Goal: Task Accomplishment & Management: Manage account settings

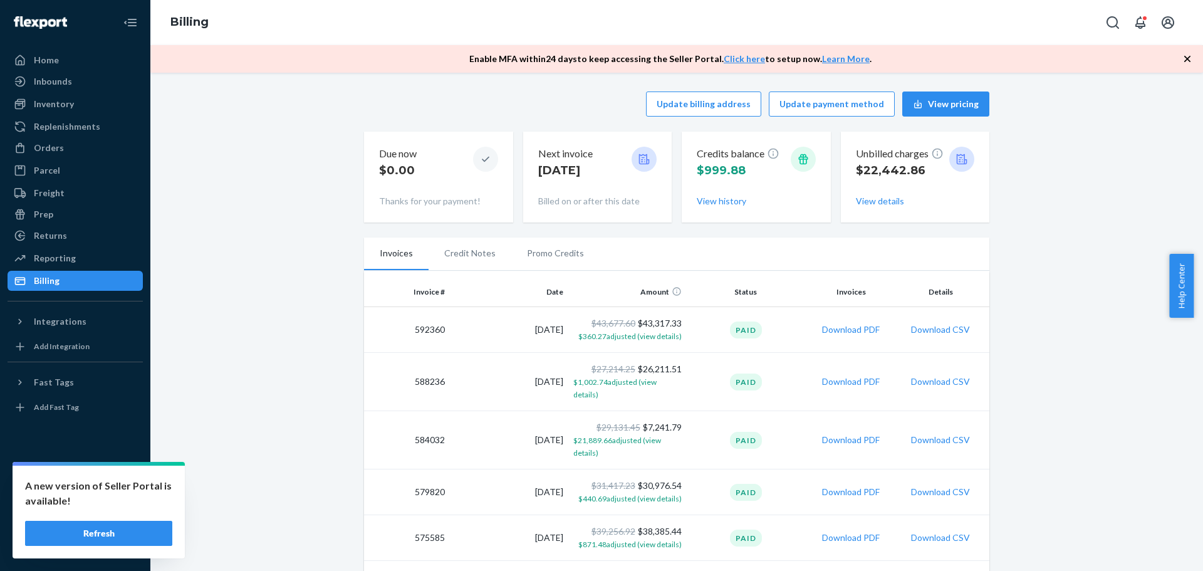
scroll to position [63, 0]
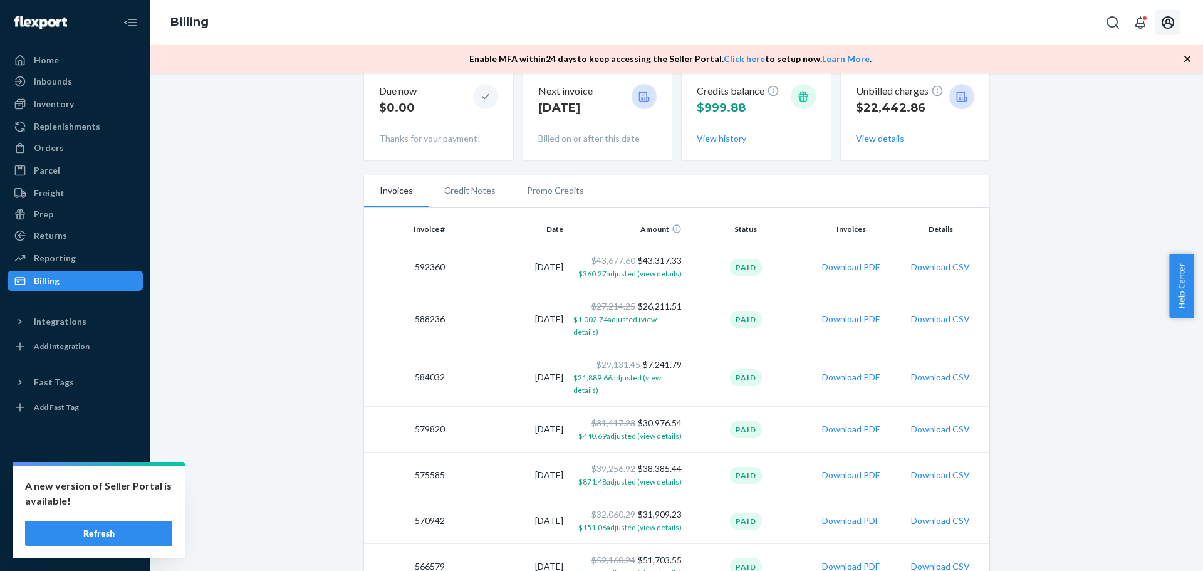
click at [1170, 29] on icon "Open account menu" at bounding box center [1168, 22] width 15 height 15
click at [1135, 24] on div "Settings" at bounding box center [1076, 17] width 214 height 13
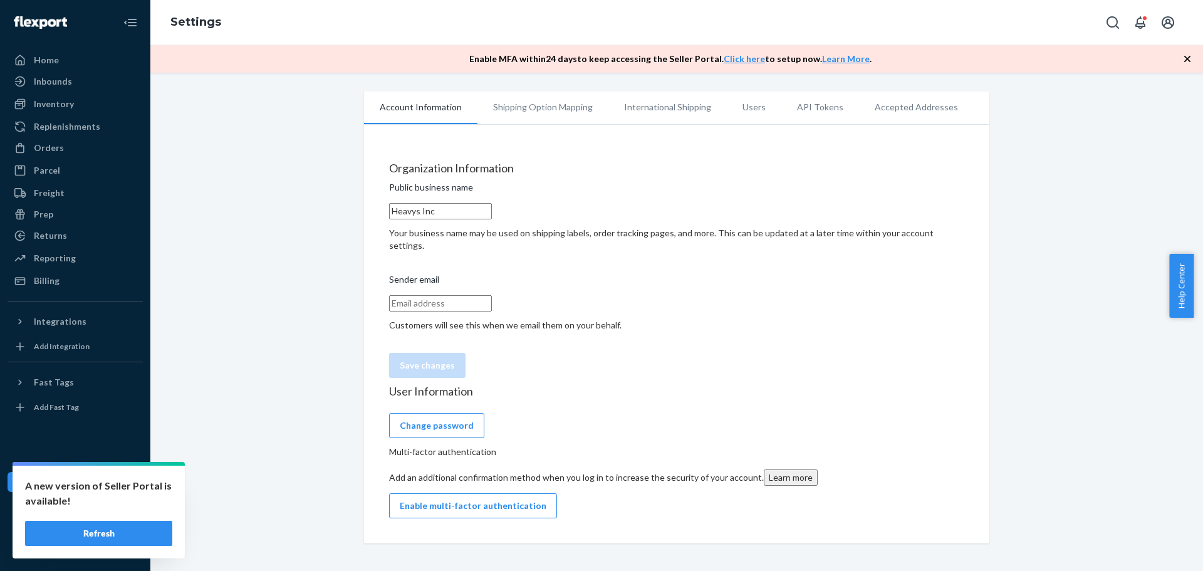
click at [746, 112] on li "Users" at bounding box center [754, 107] width 55 height 31
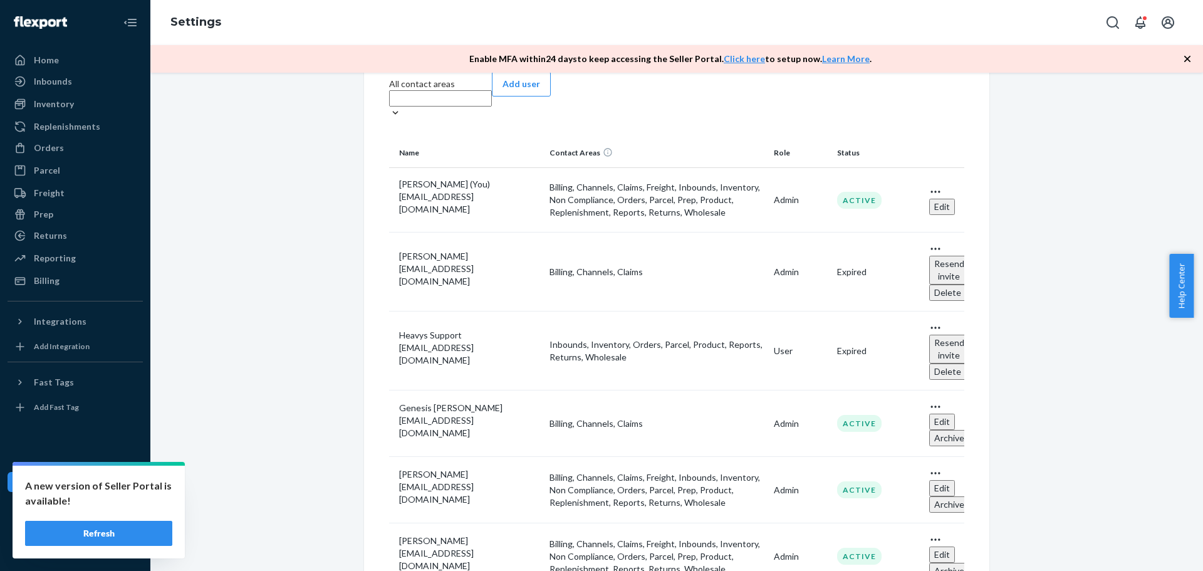
scroll to position [125, 0]
click at [1173, 23] on icon "Open account menu" at bounding box center [1168, 22] width 15 height 15
click at [1004, 38] on div "Log out" at bounding box center [989, 32] width 30 height 13
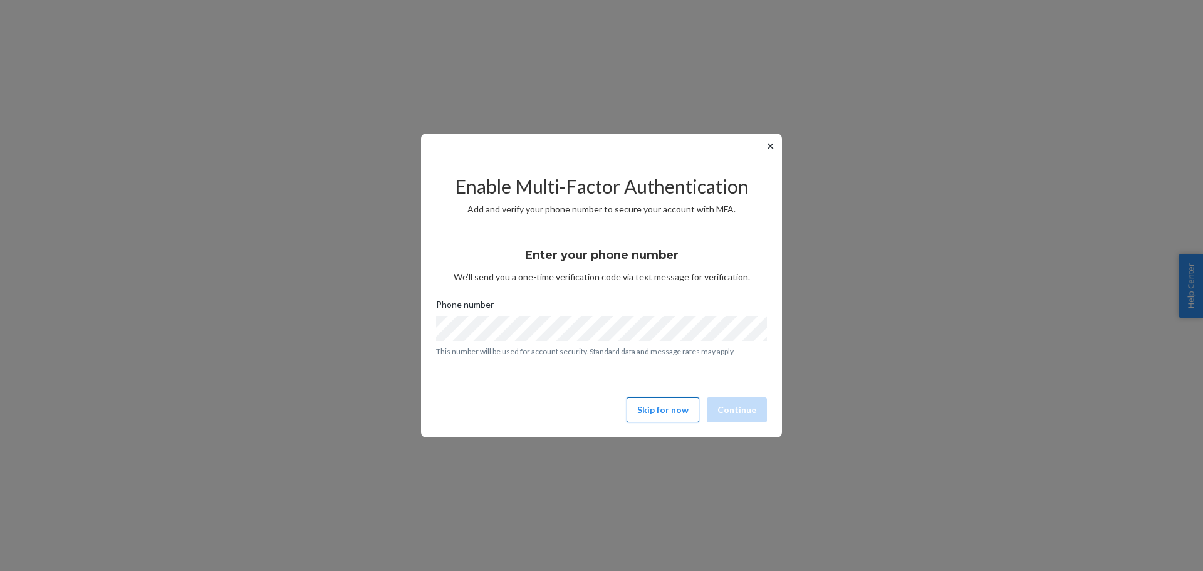
click at [676, 413] on button "Skip for now" at bounding box center [663, 409] width 73 height 25
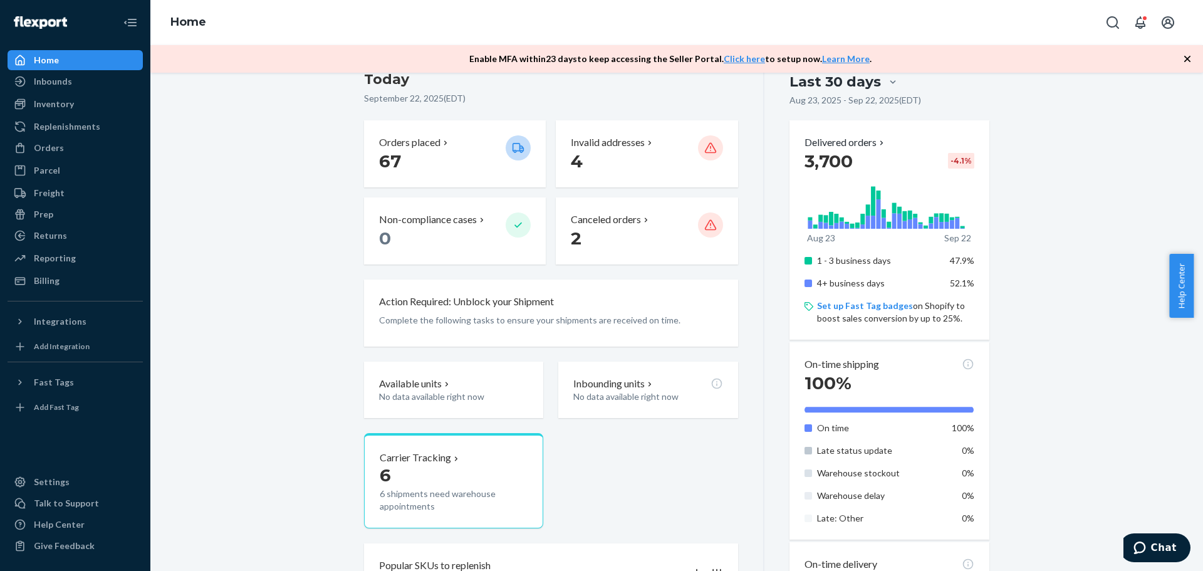
scroll to position [188, 0]
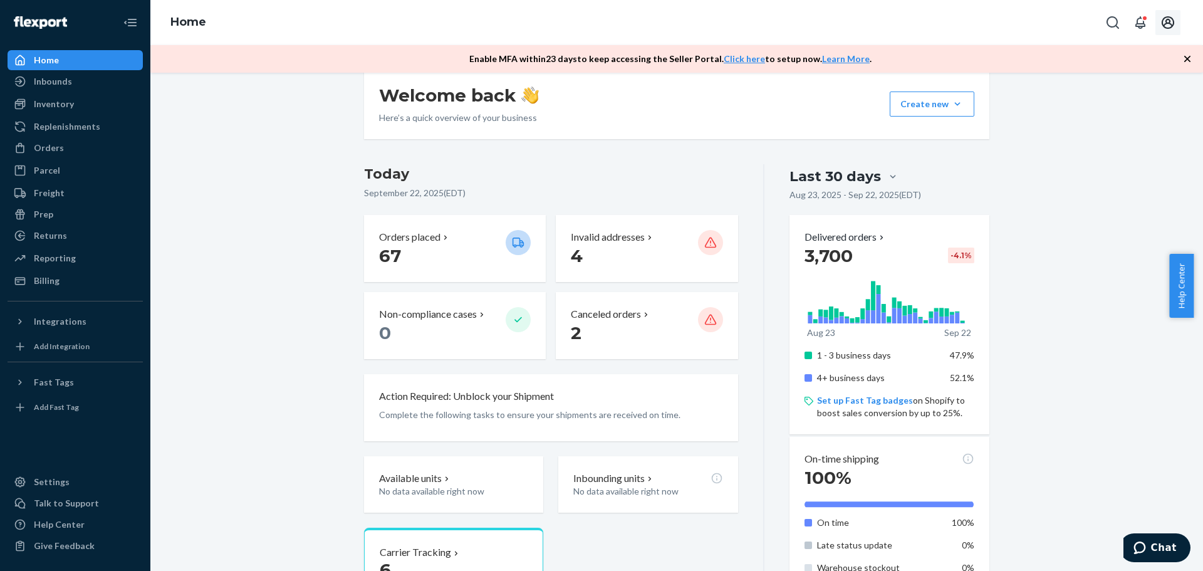
click at [1164, 26] on icon "Open account menu" at bounding box center [1168, 22] width 13 height 13
click at [1129, 100] on div "Settings" at bounding box center [1140, 111] width 97 height 23
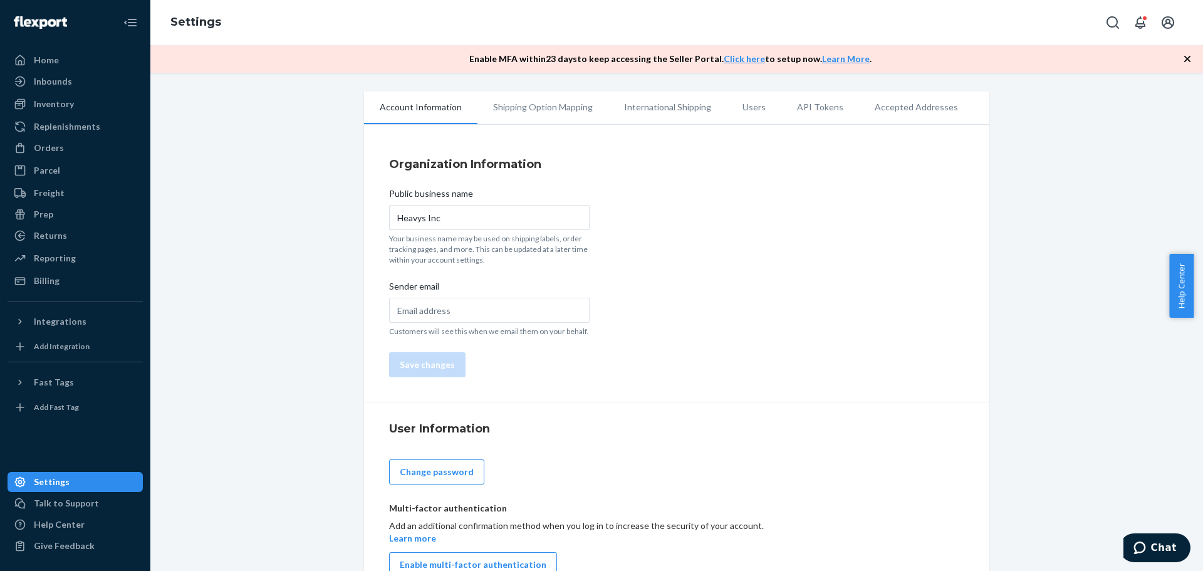
click at [741, 108] on li "Users" at bounding box center [754, 107] width 55 height 31
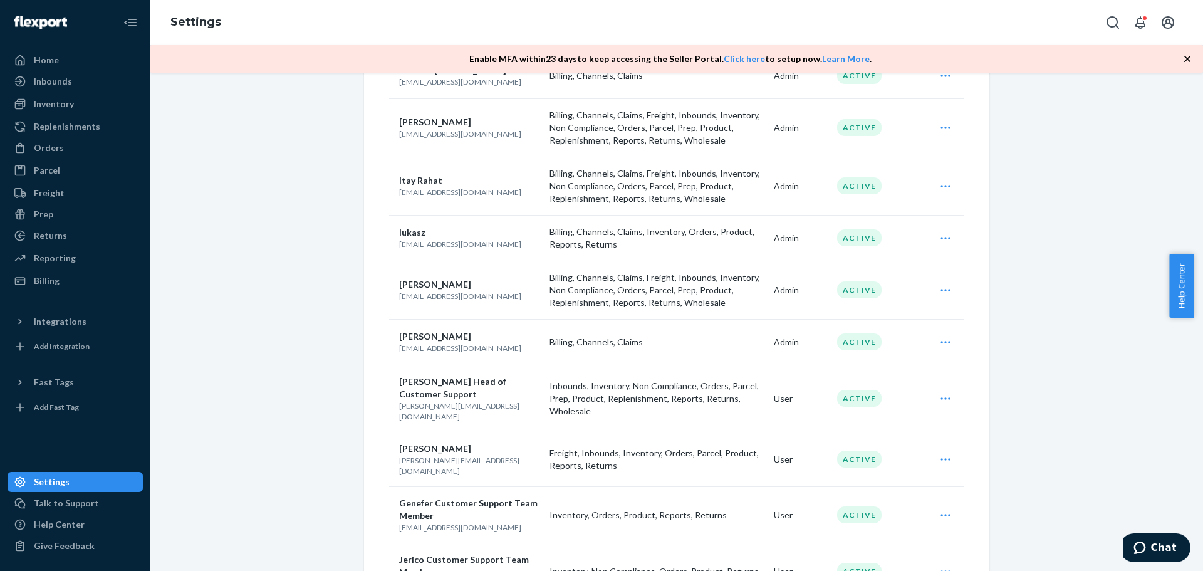
scroll to position [313, 0]
click at [940, 452] on icon "Open user actions" at bounding box center [946, 458] width 13 height 13
click at [876, 484] on span "Edit" at bounding box center [888, 488] width 78 height 9
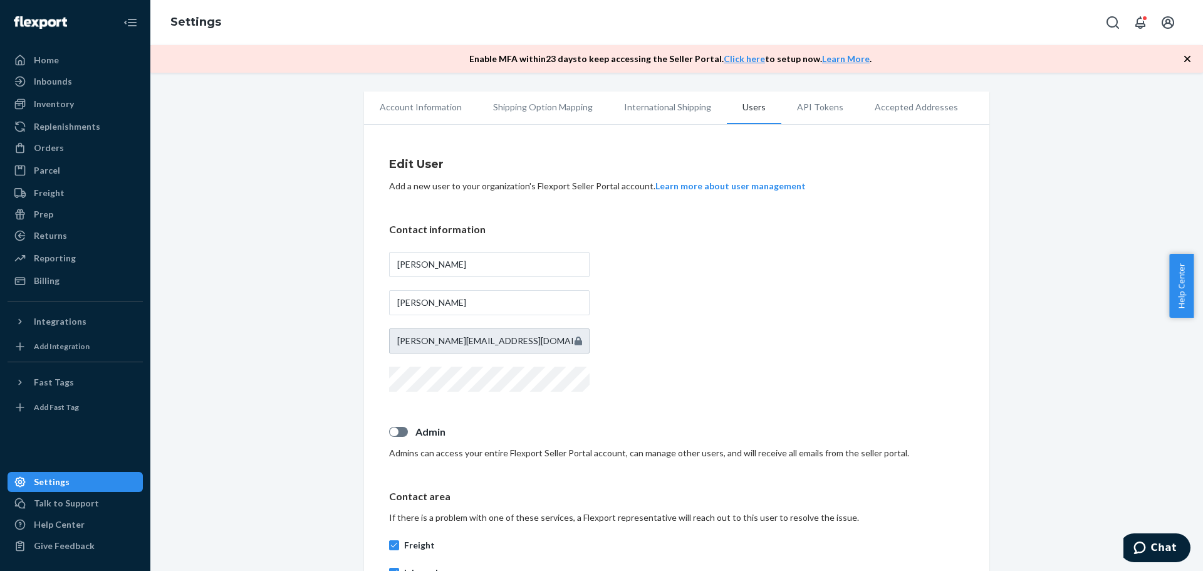
click at [745, 103] on li "Users" at bounding box center [754, 108] width 55 height 33
click at [397, 432] on div at bounding box center [398, 432] width 19 height 10
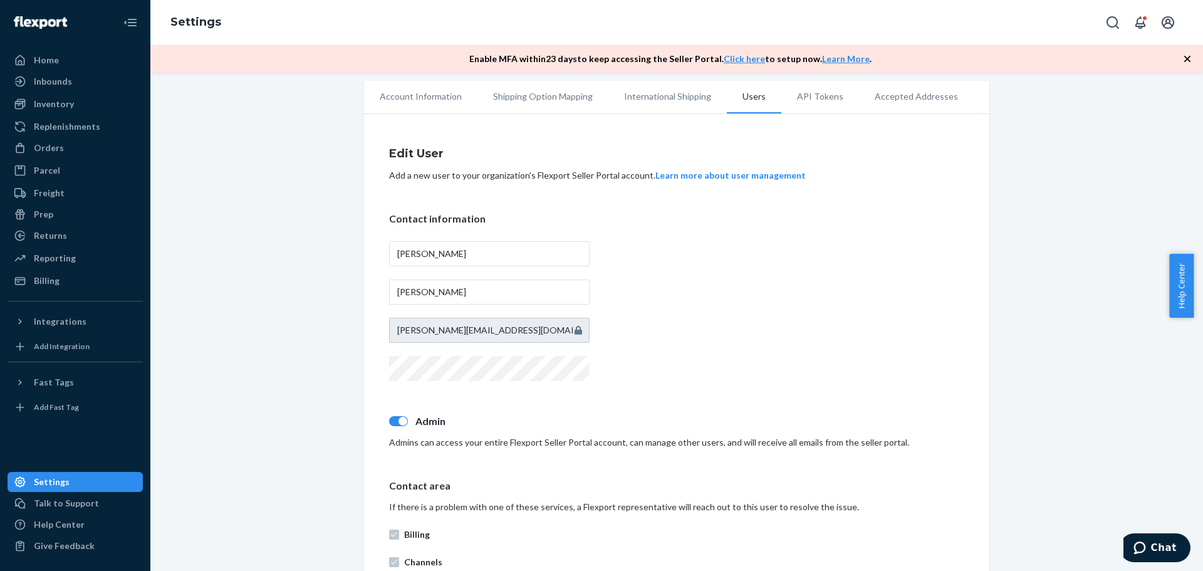
scroll to position [8, 0]
click at [392, 426] on div at bounding box center [398, 424] width 19 height 10
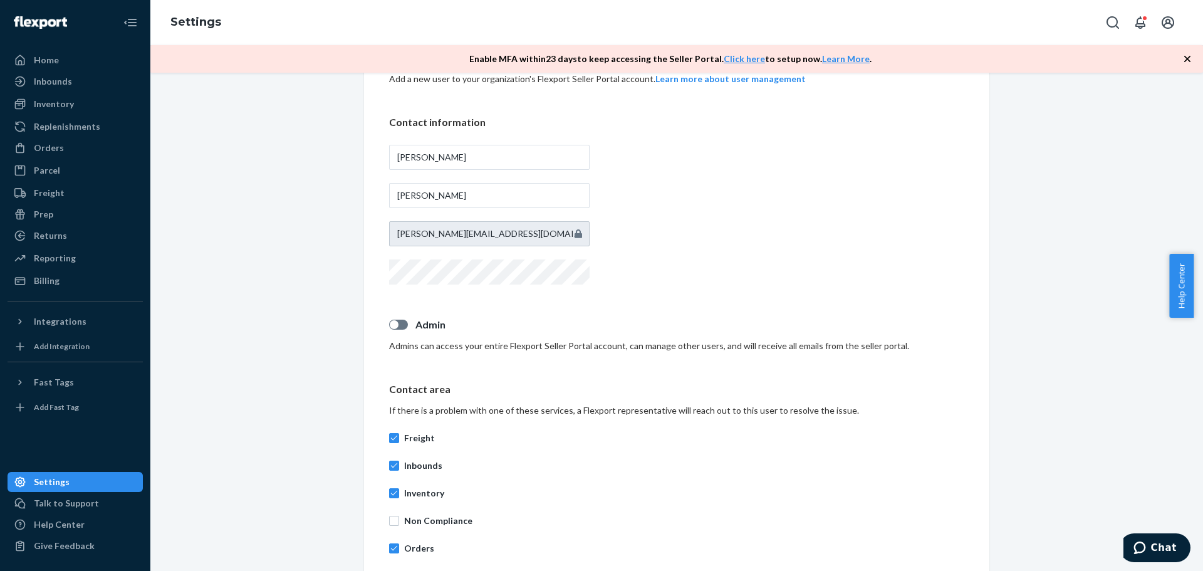
scroll to position [196, 0]
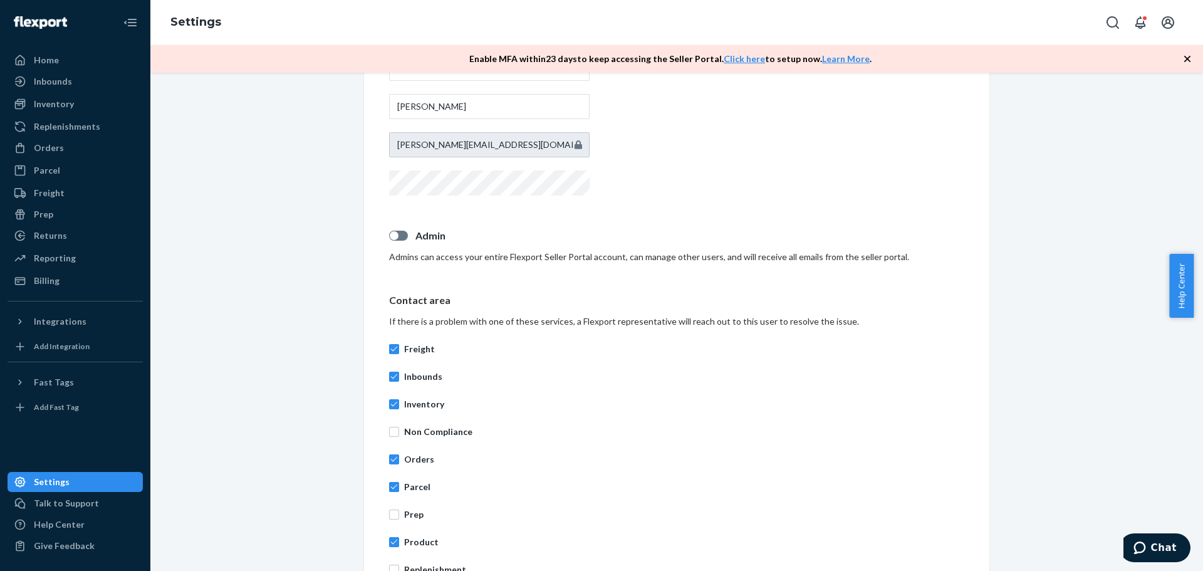
click at [399, 243] on label "Admin" at bounding box center [676, 236] width 575 height 14
click at [389, 241] on input "Admin" at bounding box center [389, 240] width 1 height 1
click at [398, 241] on div at bounding box center [398, 236] width 19 height 10
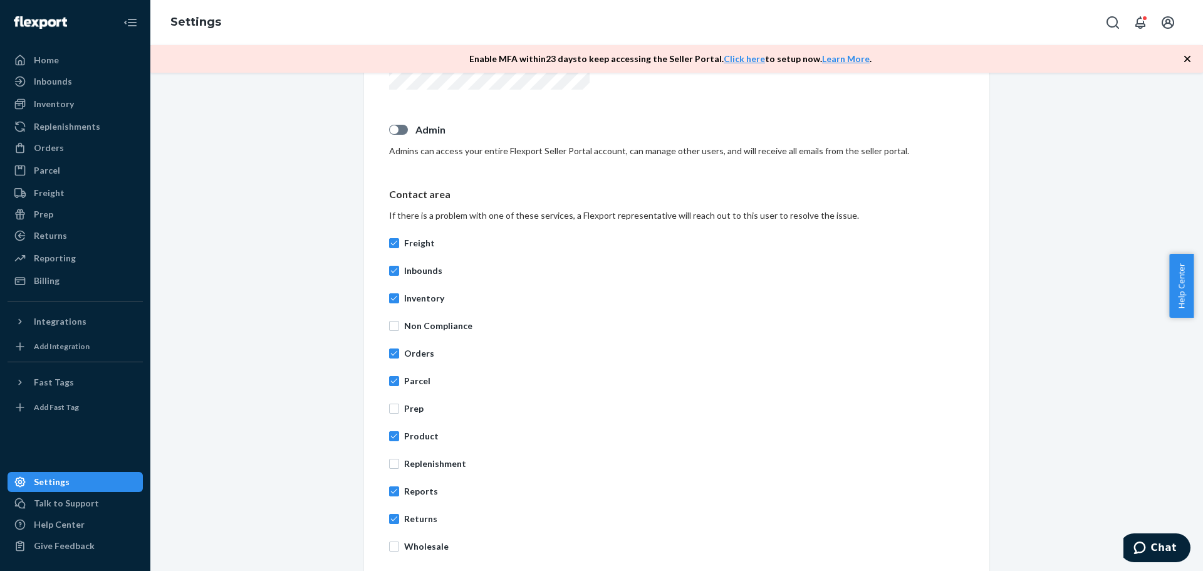
scroll to position [301, 0]
click at [395, 130] on div at bounding box center [398, 130] width 19 height 10
click at [399, 130] on div at bounding box center [403, 130] width 9 height 9
click at [395, 130] on div at bounding box center [398, 130] width 19 height 10
click at [400, 132] on div at bounding box center [403, 130] width 9 height 9
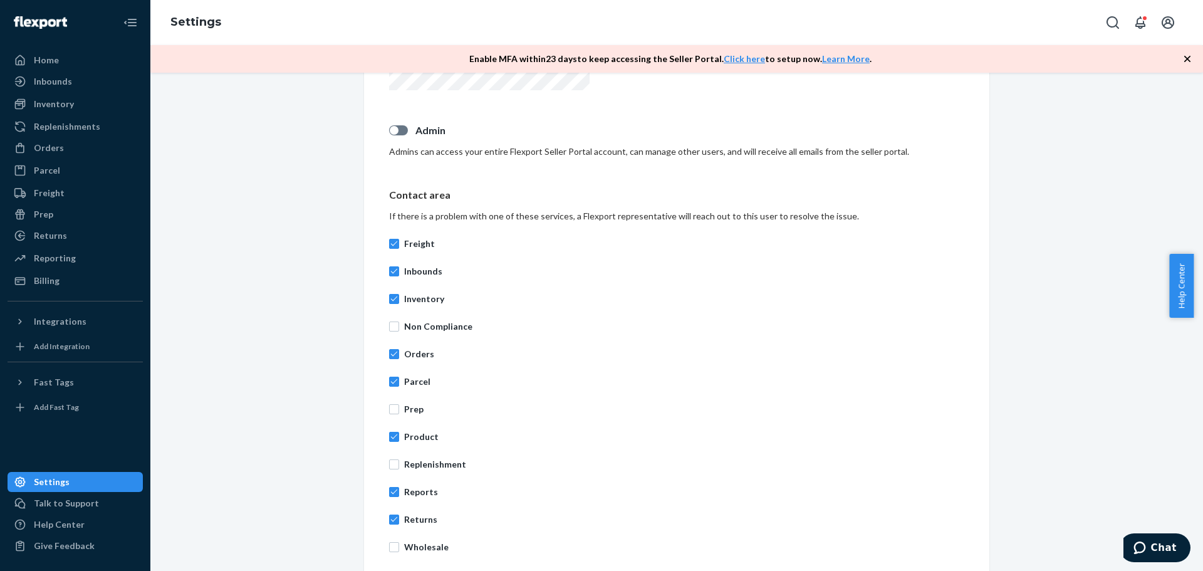
click at [400, 132] on div at bounding box center [398, 130] width 19 height 10
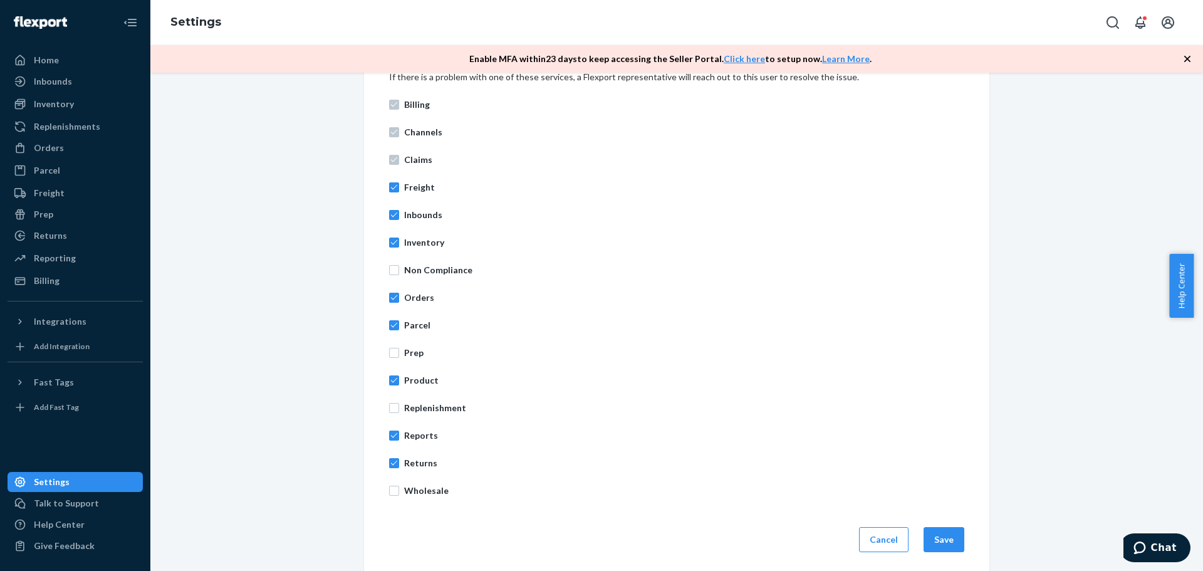
scroll to position [447, 0]
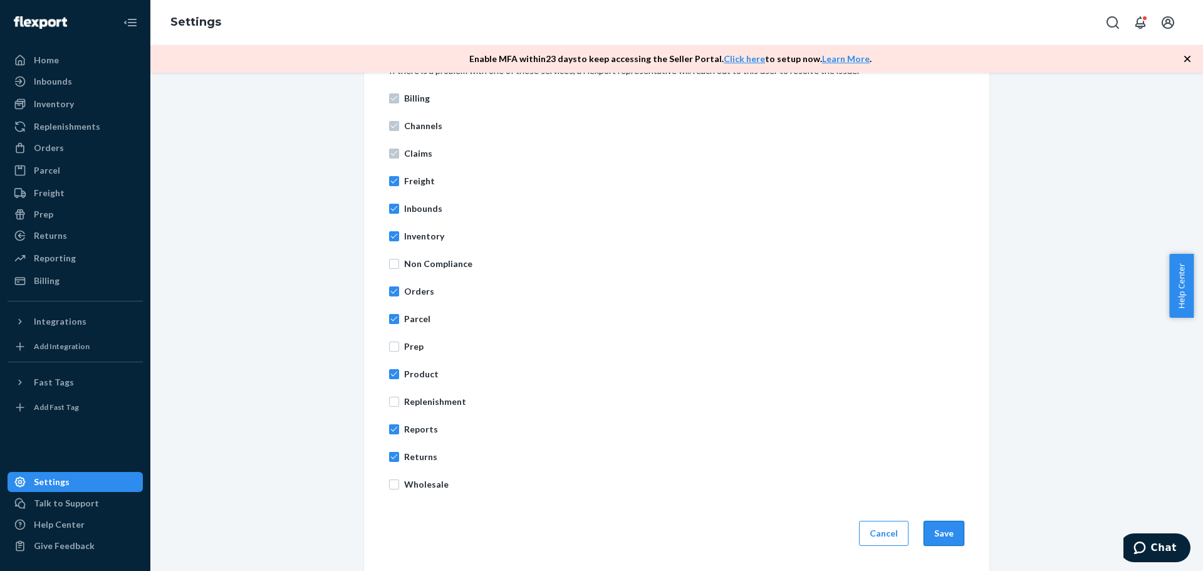
click at [948, 533] on button "Save" at bounding box center [944, 533] width 41 height 25
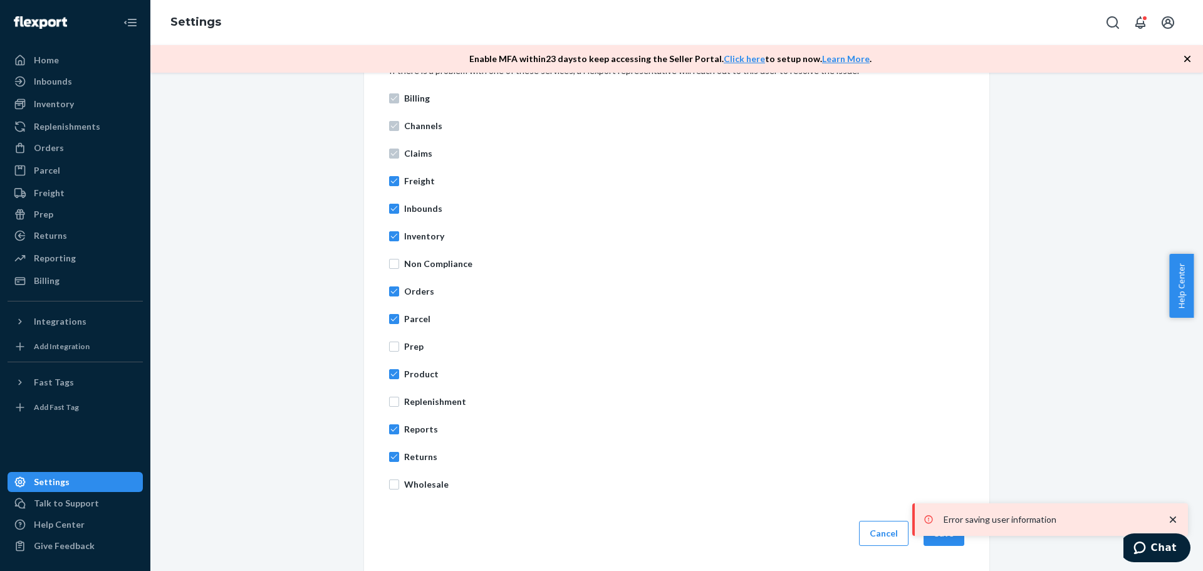
click at [869, 417] on div "Billing Channels Claims Freight Inbounds Inventory Non Compliance Orders Parcel…" at bounding box center [676, 292] width 575 height 414
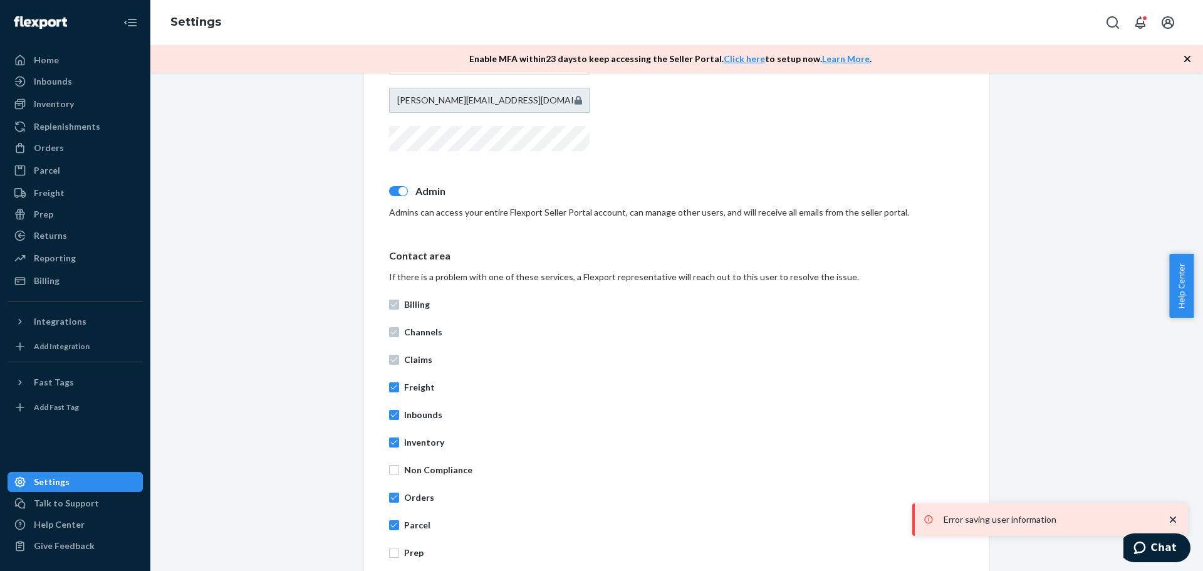
scroll to position [196, 0]
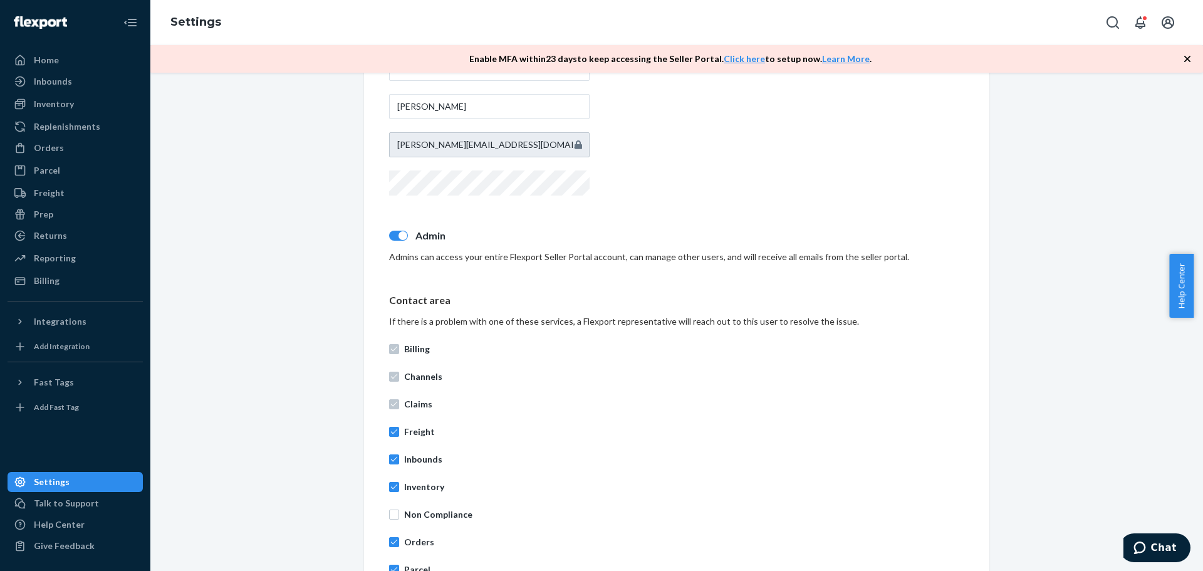
click at [392, 235] on div at bounding box center [398, 236] width 19 height 10
click at [396, 237] on div at bounding box center [398, 236] width 19 height 10
checkbox input "true"
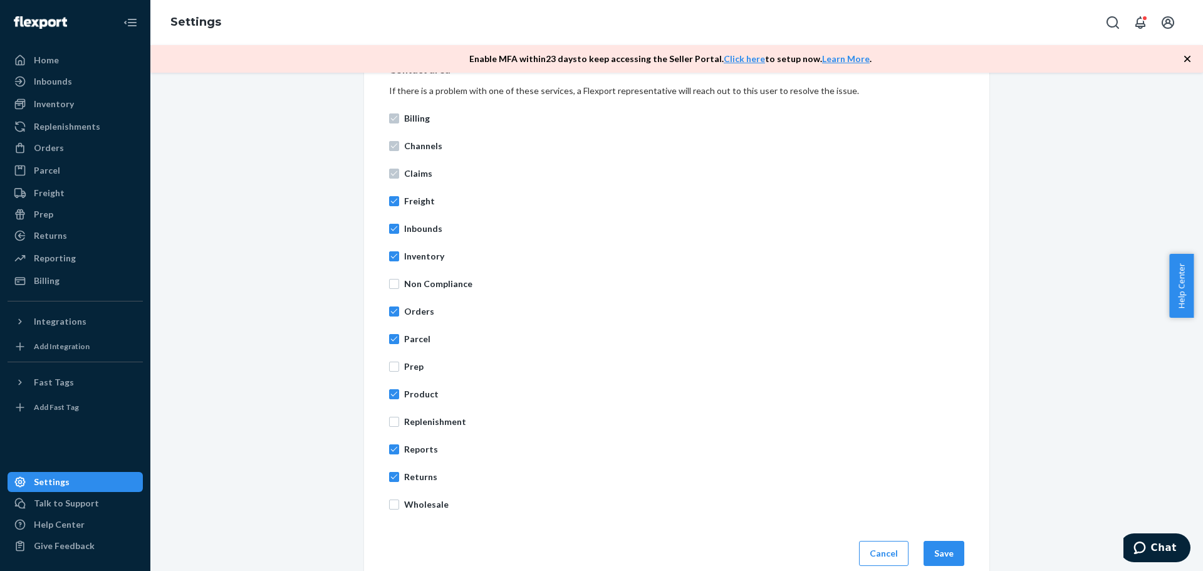
scroll to position [447, 0]
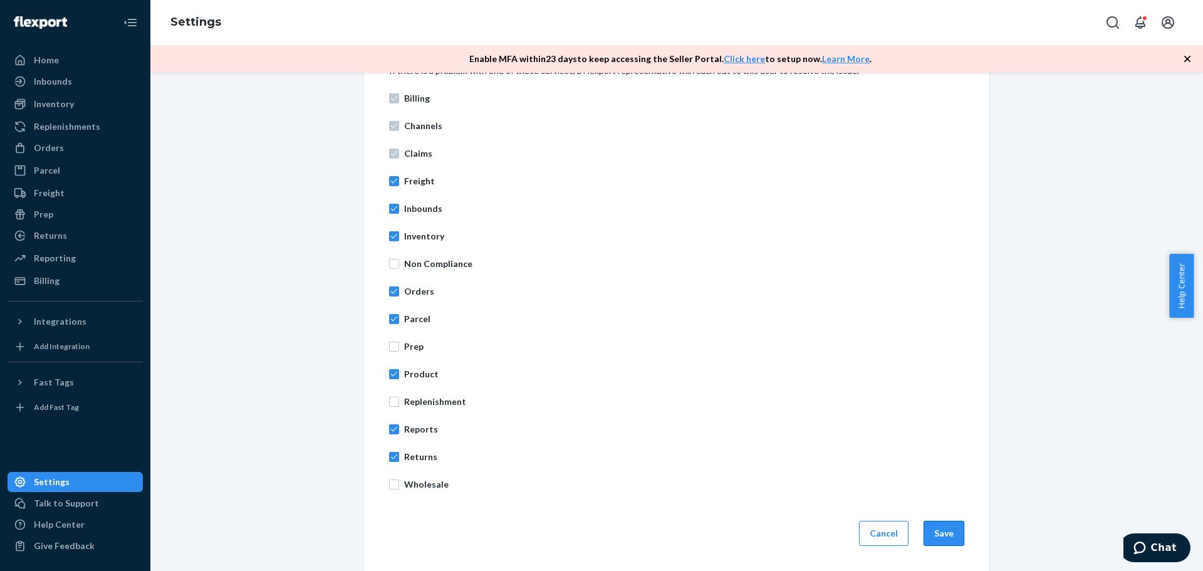
click at [938, 533] on button "Save" at bounding box center [944, 533] width 41 height 25
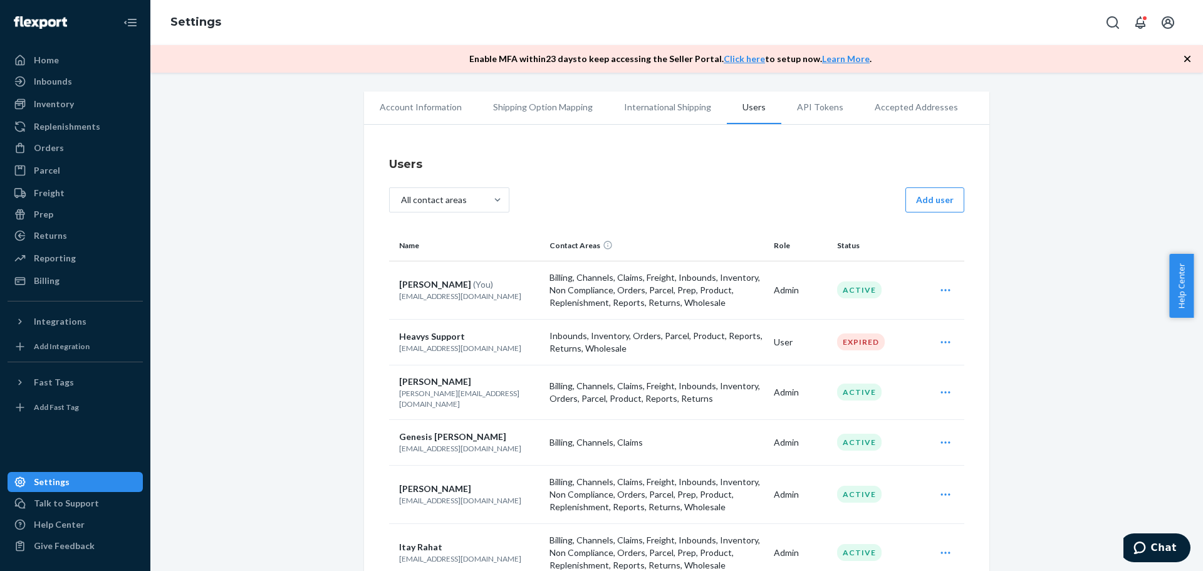
click at [947, 389] on icon "Open user actions" at bounding box center [946, 392] width 13 height 13
click at [854, 419] on span "Edit" at bounding box center [888, 423] width 78 height 9
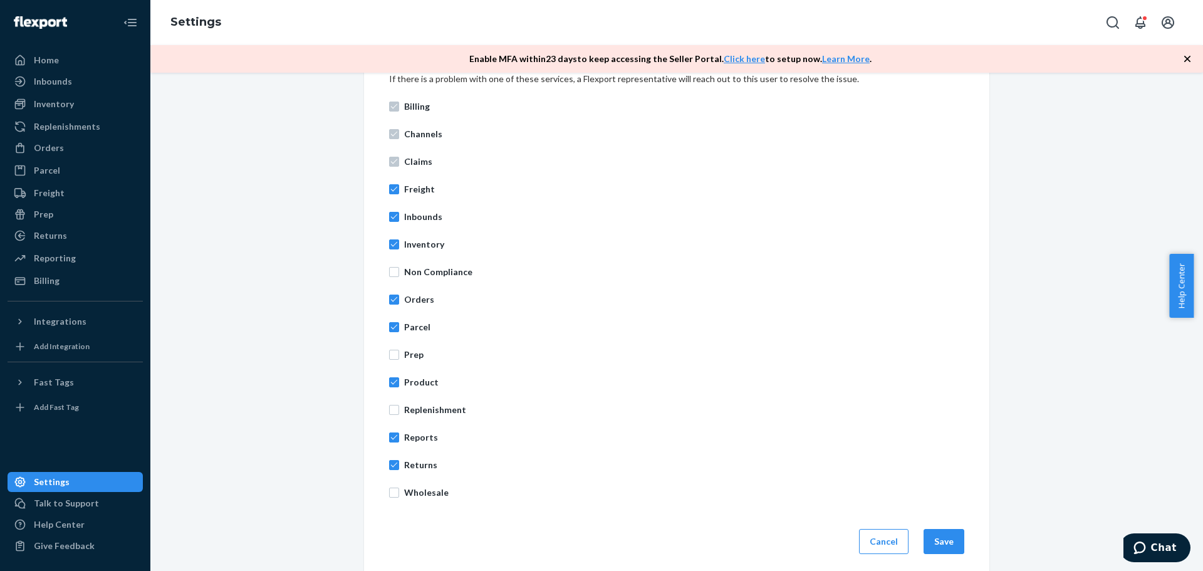
scroll to position [447, 0]
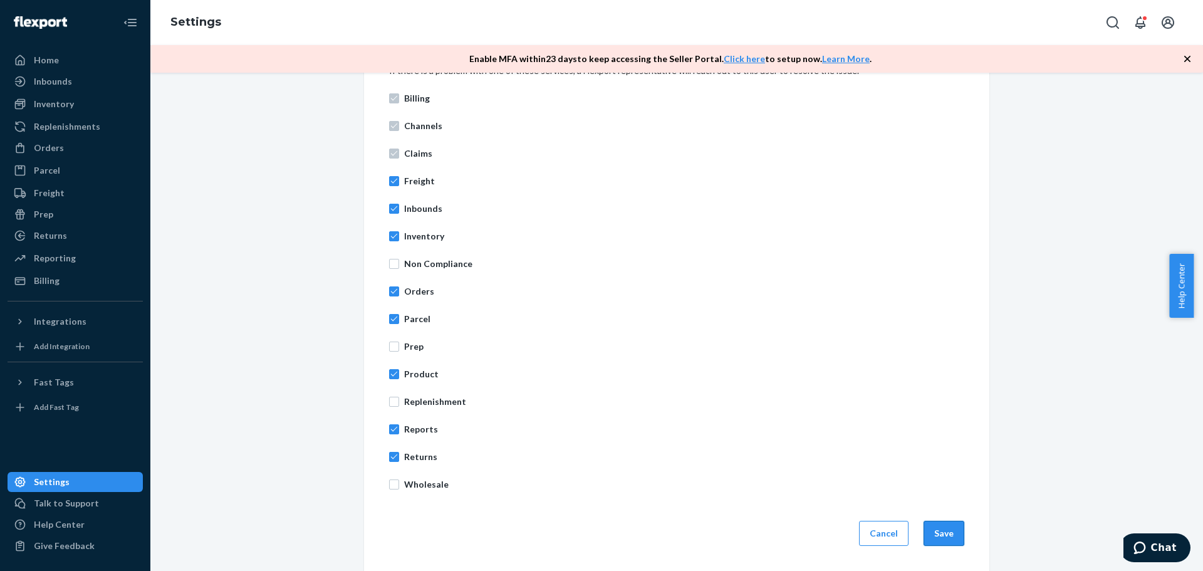
click at [938, 531] on button "Save" at bounding box center [944, 533] width 41 height 25
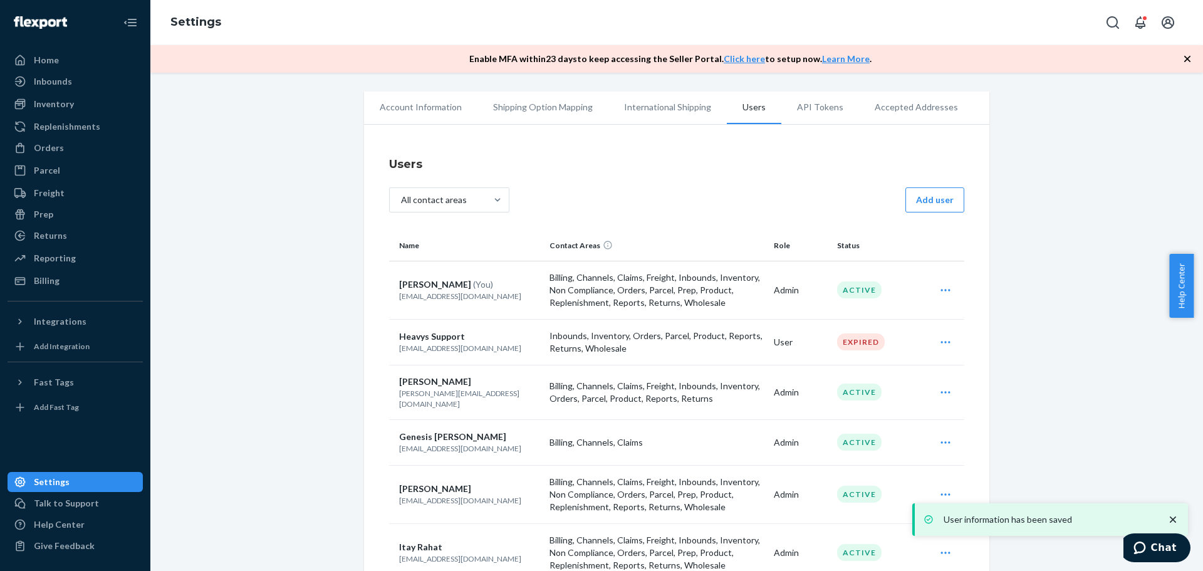
click at [941, 386] on icon "Open user actions" at bounding box center [946, 392] width 13 height 13
click at [899, 419] on span "Edit" at bounding box center [888, 423] width 78 height 9
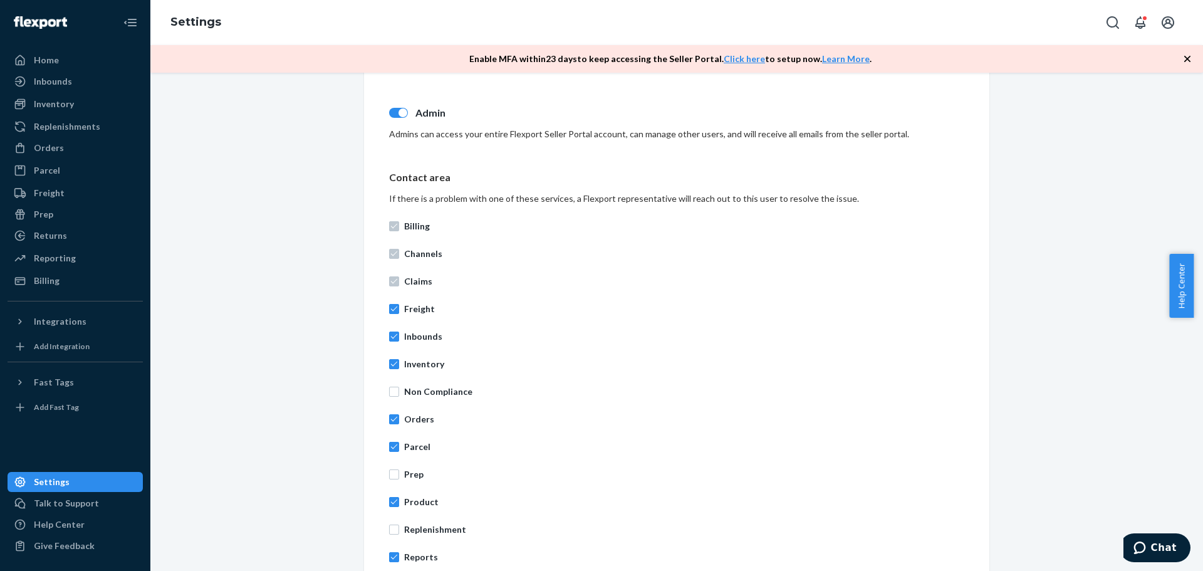
scroll to position [376, 0]
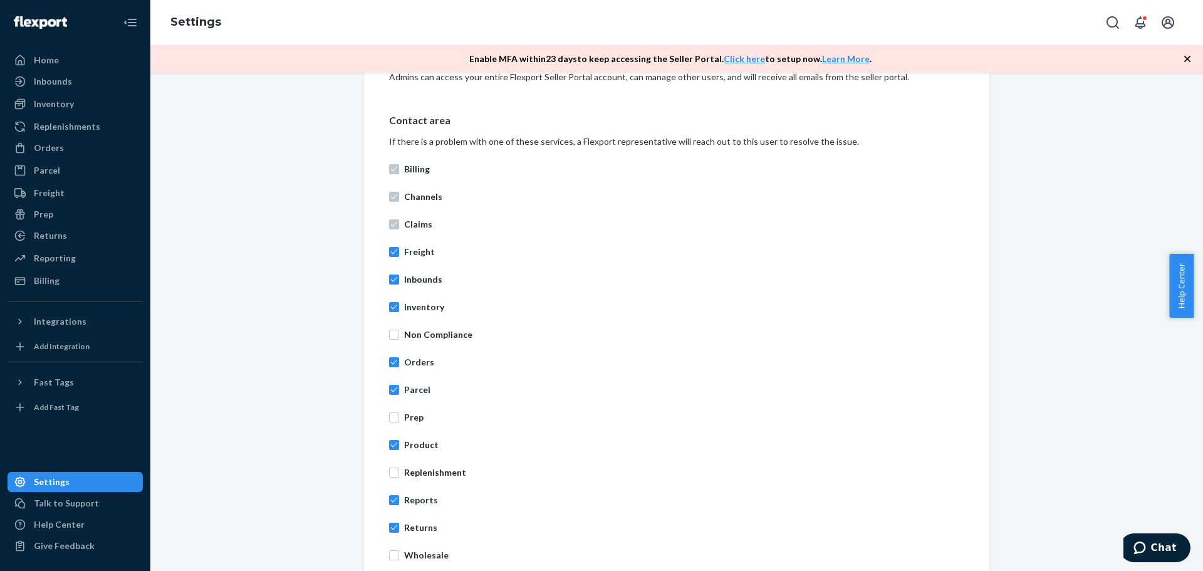
click at [56, 270] on ul "Home Inbounds Shipping Plans Problems Inventory Products Replenishments Orders …" at bounding box center [75, 170] width 135 height 241
click at [58, 280] on div "Billing" at bounding box center [47, 281] width 26 height 13
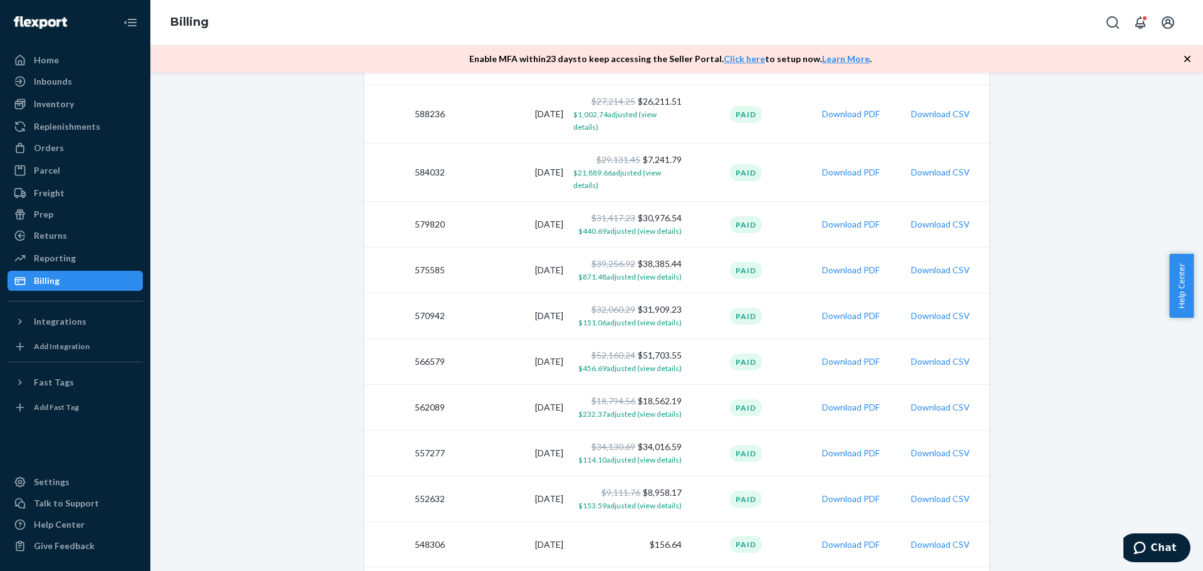
scroll to position [251, 0]
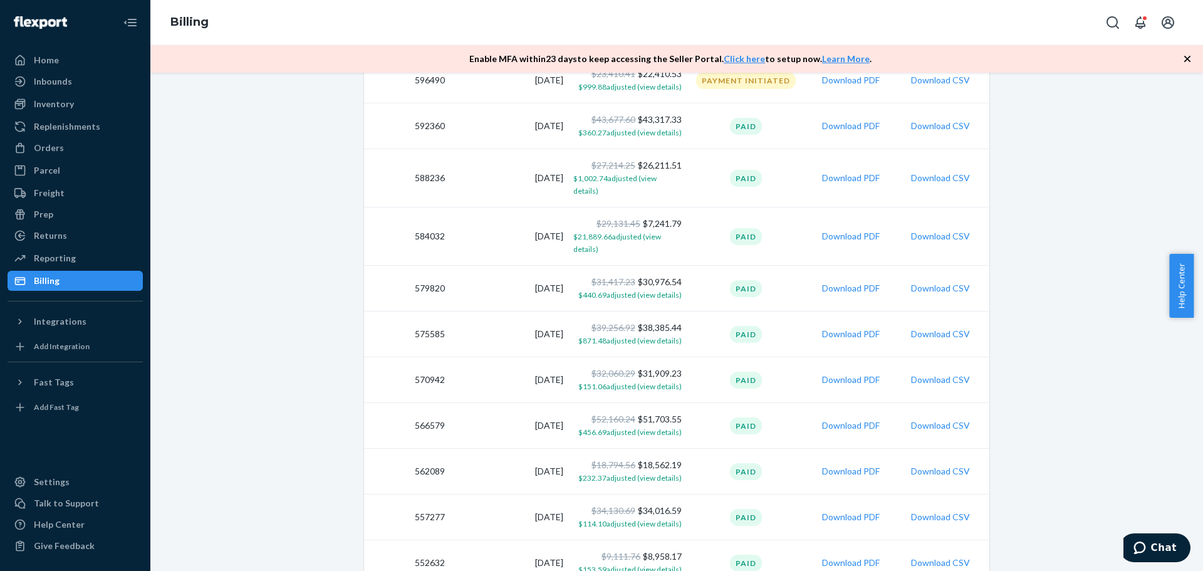
click at [552, 452] on td "[DATE]" at bounding box center [509, 472] width 118 height 46
click at [540, 415] on td "[DATE]" at bounding box center [509, 426] width 118 height 46
click at [545, 375] on td "[DATE]" at bounding box center [509, 380] width 118 height 46
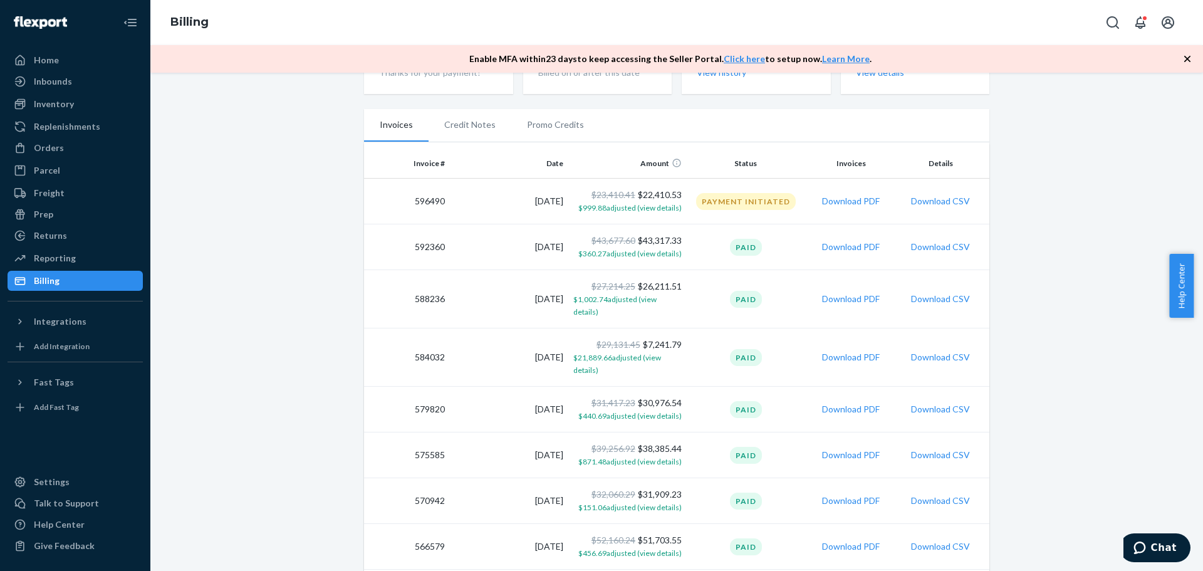
scroll to position [63, 0]
